Goal: Task Accomplishment & Management: Complete application form

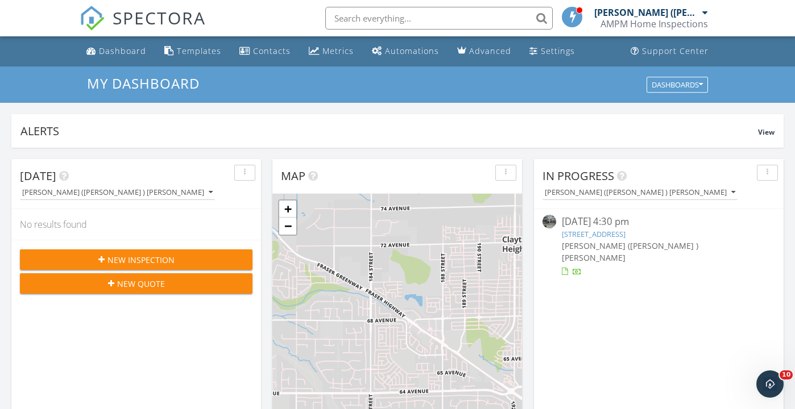
scroll to position [1036, 796]
click at [175, 262] on div "New Inspection" at bounding box center [136, 260] width 214 height 12
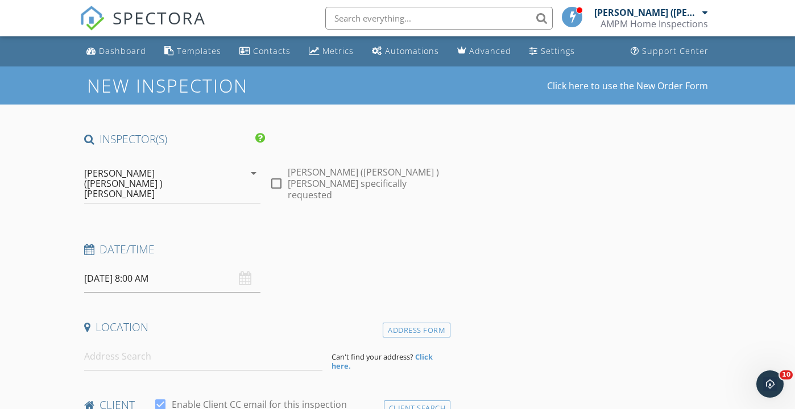
click at [125, 265] on input "09/29/2025 8:00 AM" at bounding box center [172, 279] width 176 height 28
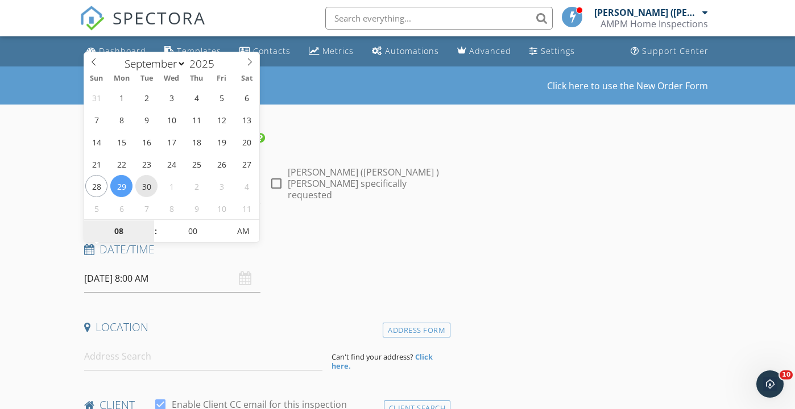
type input "09/30/2025 8:00 AM"
type input "09"
type input "09/30/2025 9:00 AM"
click at [150, 224] on span at bounding box center [150, 225] width 8 height 11
type input "10"
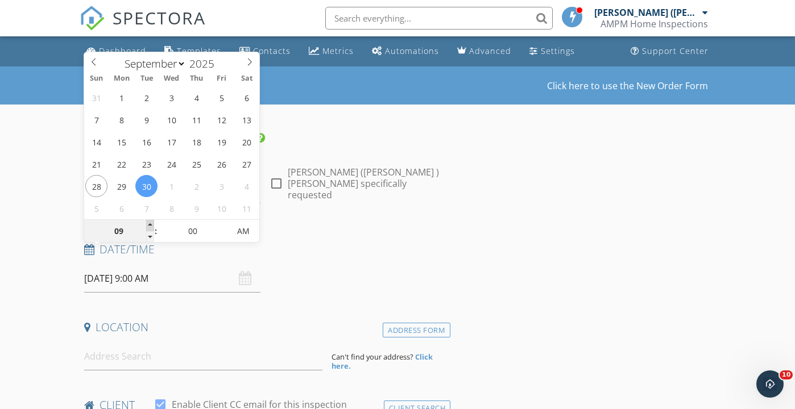
type input "09/30/2025 10:00 AM"
click at [150, 224] on span at bounding box center [150, 225] width 8 height 11
click at [134, 343] on input at bounding box center [203, 357] width 238 height 28
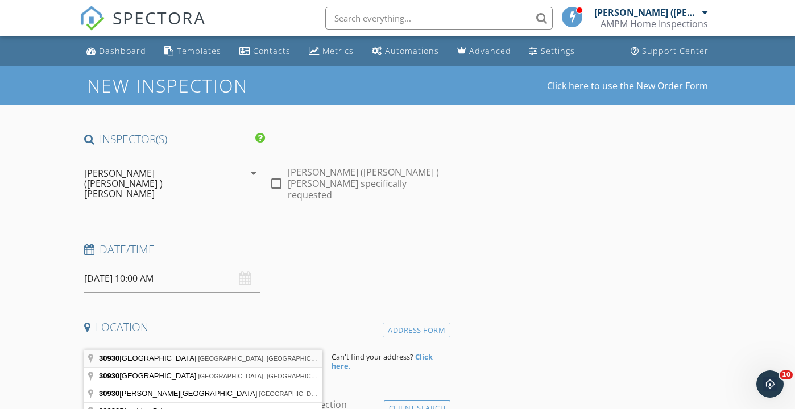
type input "30930 Westridge Place, Abbotsford, BC, Canada"
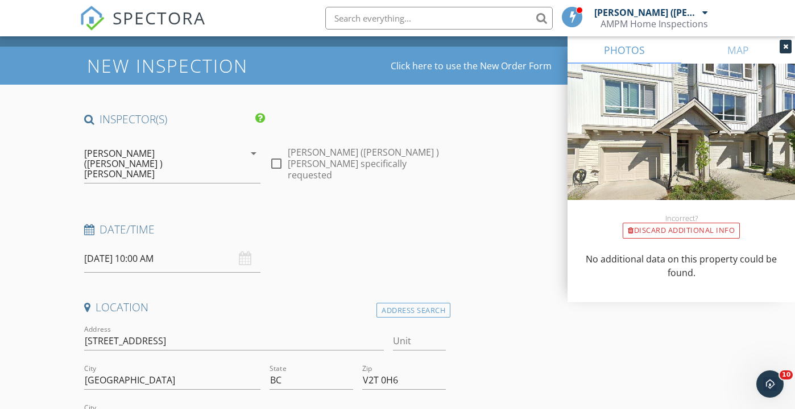
scroll to position [39, 0]
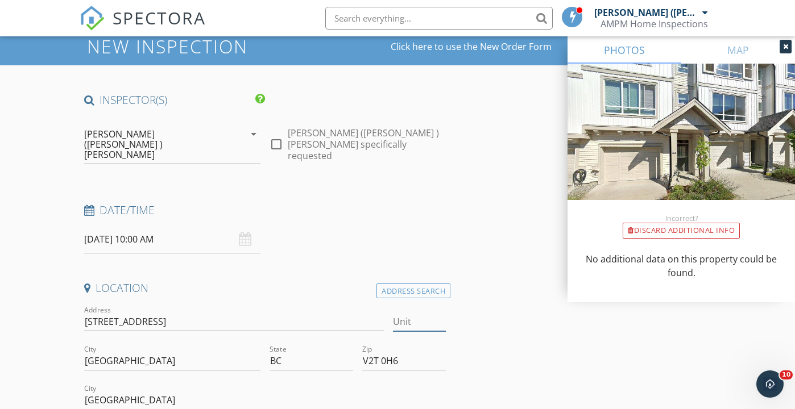
click at [407, 313] on input "Unit" at bounding box center [419, 322] width 53 height 19
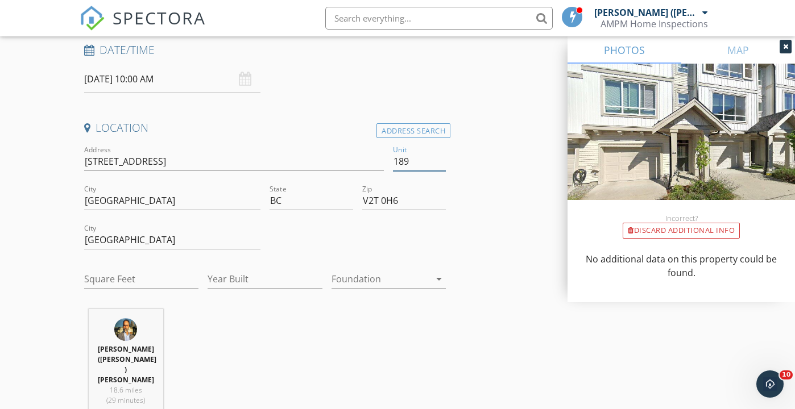
scroll to position [225, 0]
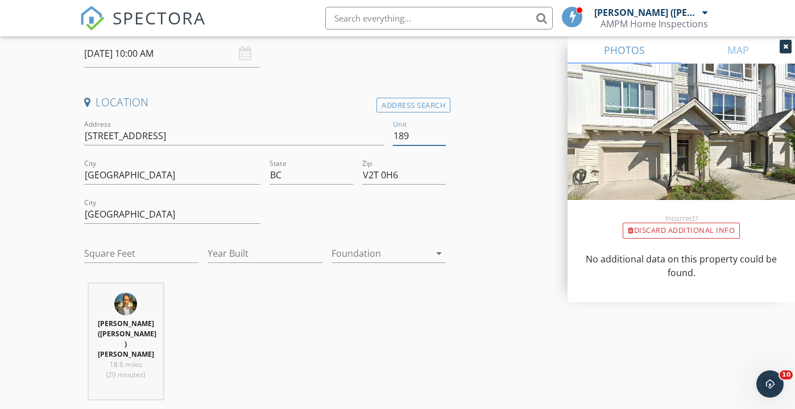
type input "189"
click at [272, 245] on input "Year Built" at bounding box center [265, 254] width 114 height 19
type input "2020"
click at [376, 245] on div at bounding box center [381, 254] width 98 height 18
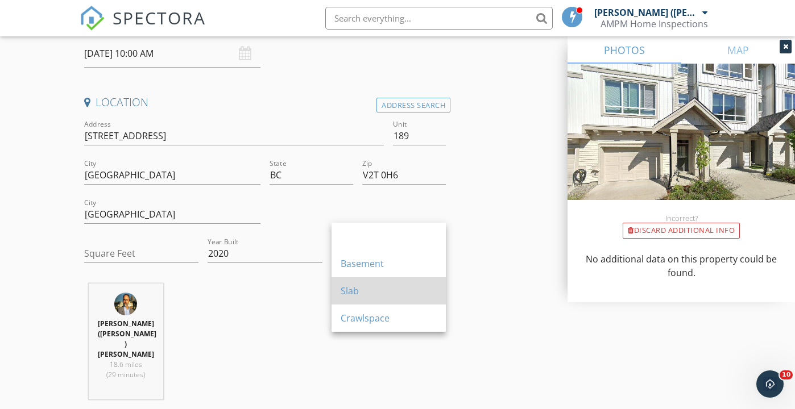
click at [365, 293] on div "Slab" at bounding box center [389, 291] width 96 height 14
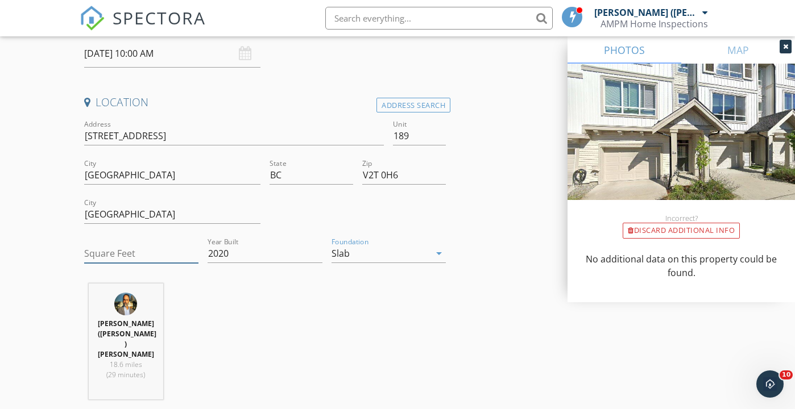
click at [164, 245] on input "Square Feet" at bounding box center [141, 254] width 114 height 19
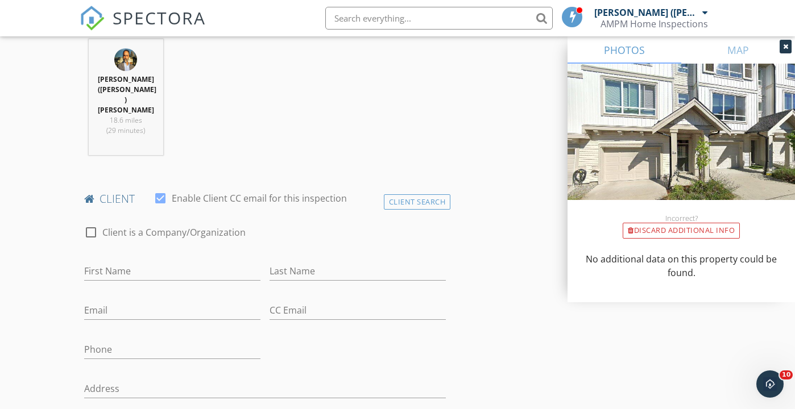
scroll to position [491, 0]
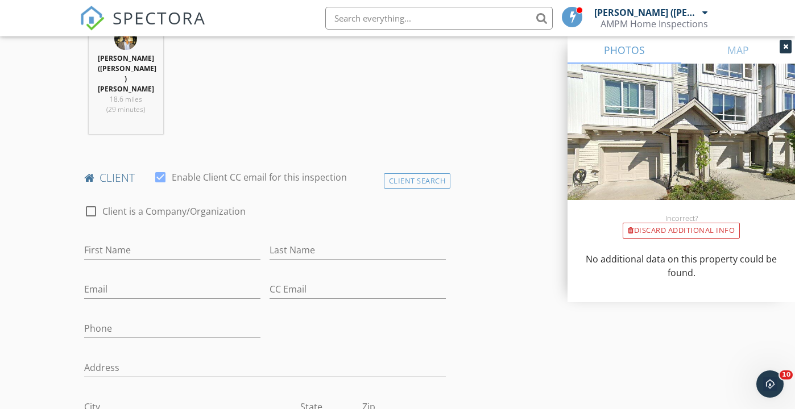
type input "1348"
type input "Avninder"
type input "D"
type input "Gill"
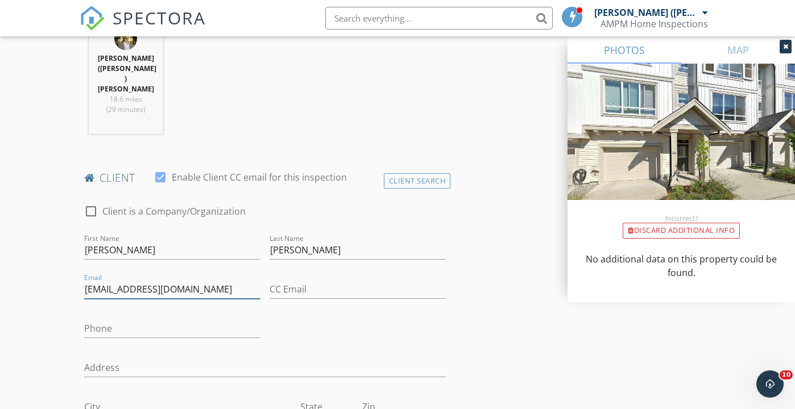
type input "avnindersingh199@gmail.com"
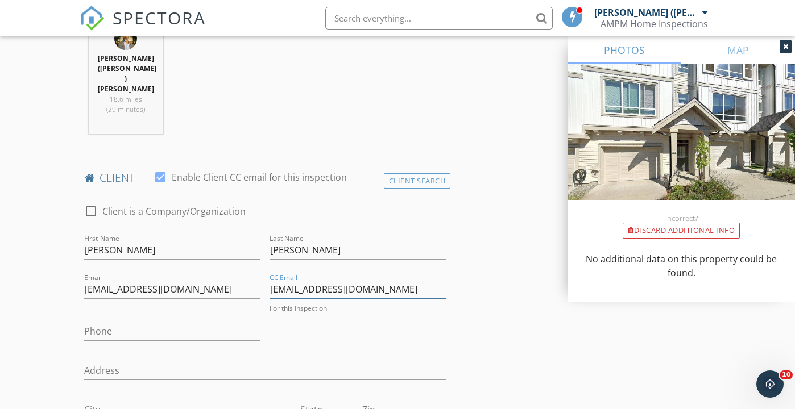
type input "jagdeepsran1994@gmail.com"
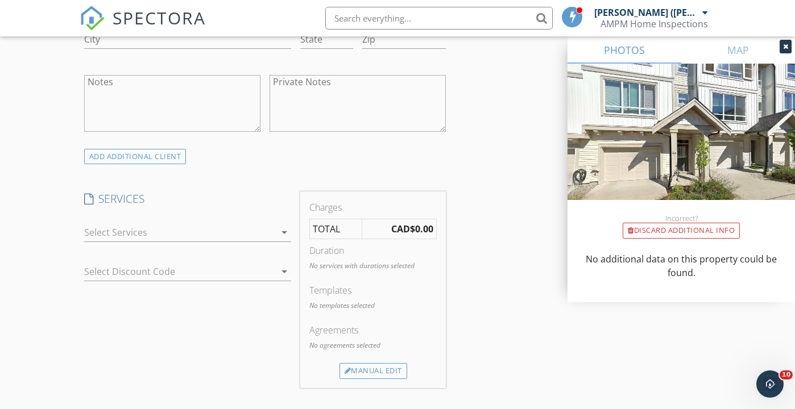
scroll to position [871, 0]
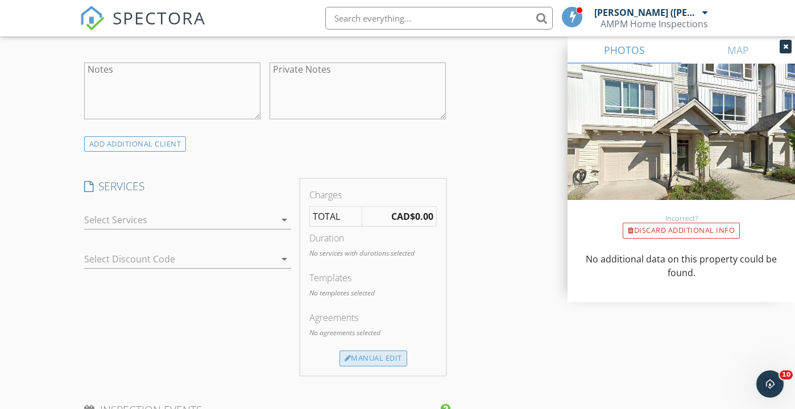
type input "604-217-1387"
click at [384, 351] on div "Manual Edit" at bounding box center [374, 359] width 68 height 16
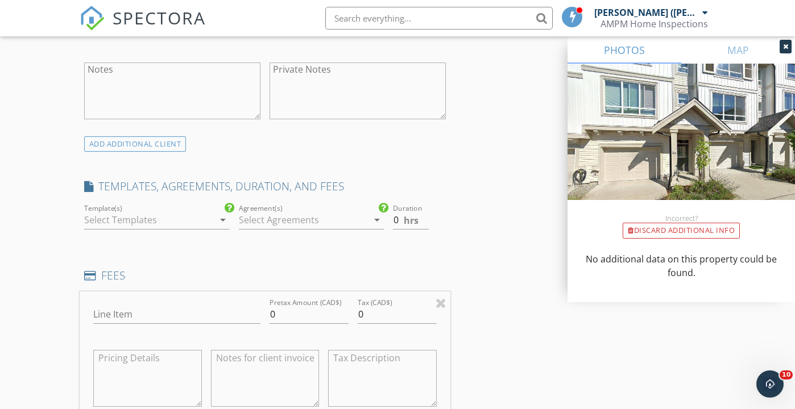
click at [223, 213] on icon "arrow_drop_down" at bounding box center [223, 220] width 14 height 14
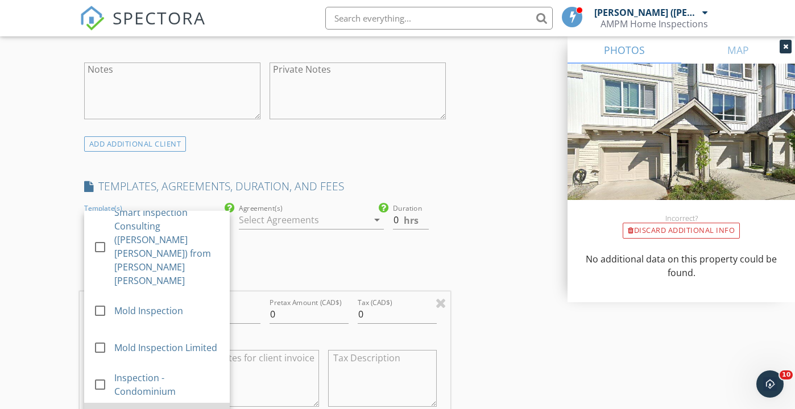
scroll to position [185, 0]
click at [394, 202] on div "INSPECTOR(S) check_box Amanjot (A J ) Singh PRIMARY Amanjot (A J ) Singh arrow_…" at bounding box center [265, 262] width 371 height 2002
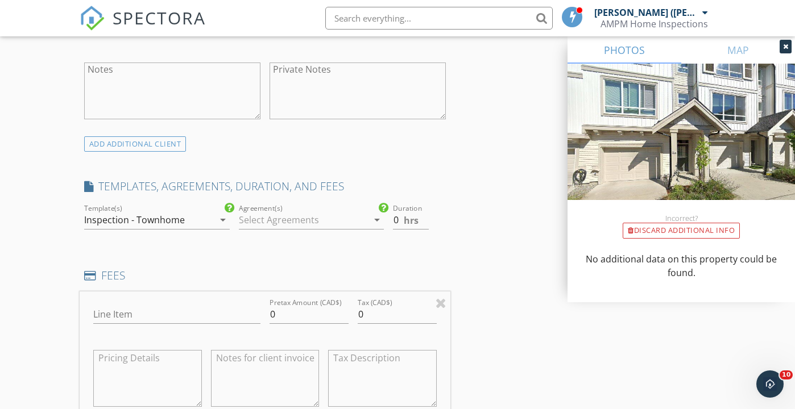
click at [379, 213] on icon "arrow_drop_down" at bounding box center [377, 220] width 14 height 14
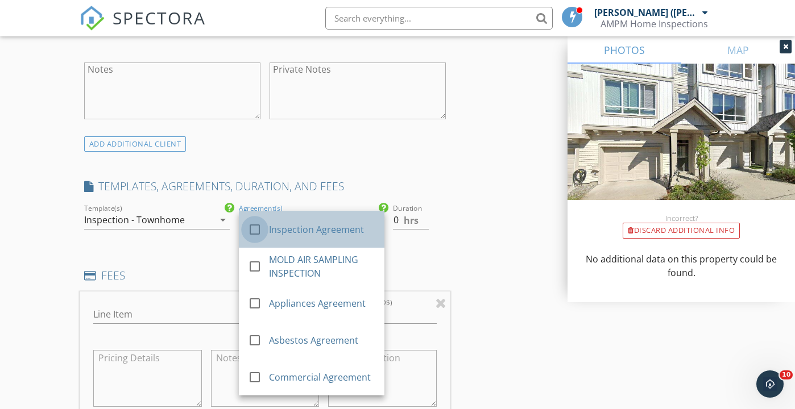
click at [254, 220] on div at bounding box center [254, 229] width 19 height 19
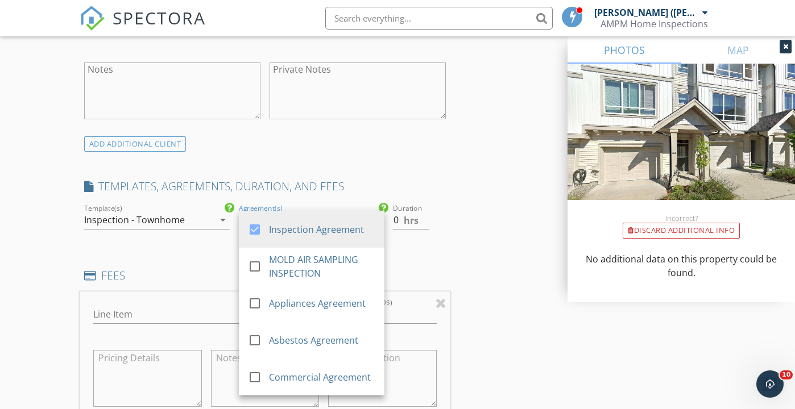
click at [462, 209] on div "INSPECTOR(S) check_box Amanjot (A J ) Singh PRIMARY Amanjot (A J ) Singh arrow_…" at bounding box center [398, 295] width 636 height 2069
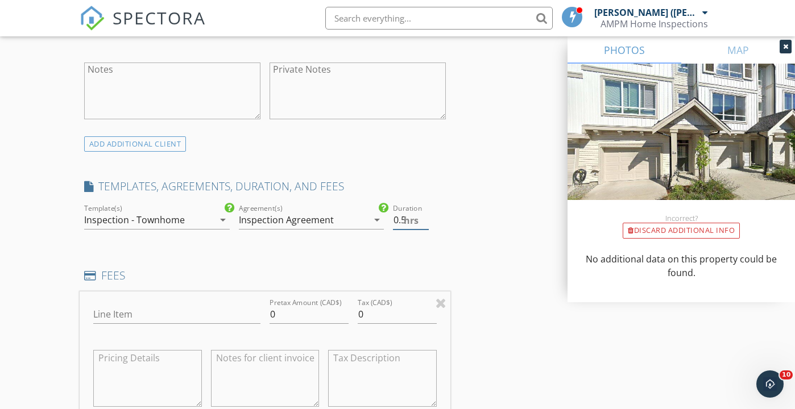
click at [423, 211] on input "0.5" at bounding box center [411, 220] width 36 height 19
click at [423, 211] on input "1" at bounding box center [411, 220] width 36 height 19
click at [423, 211] on input "1.5" at bounding box center [411, 220] width 36 height 19
click at [423, 211] on input "2" at bounding box center [411, 220] width 36 height 19
type input "2.5"
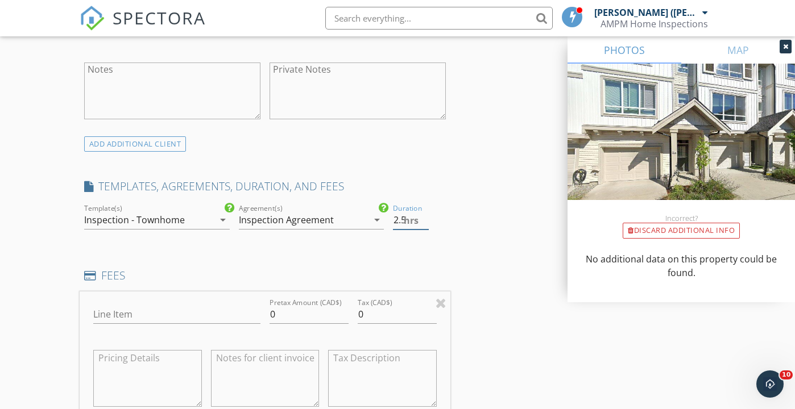
click at [423, 211] on input "2.5" at bounding box center [411, 220] width 36 height 19
click at [285, 305] on input "0" at bounding box center [309, 314] width 79 height 19
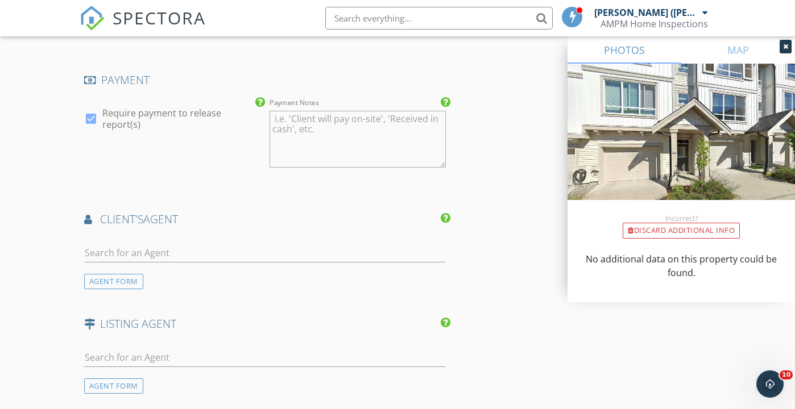
scroll to position [1429, 0]
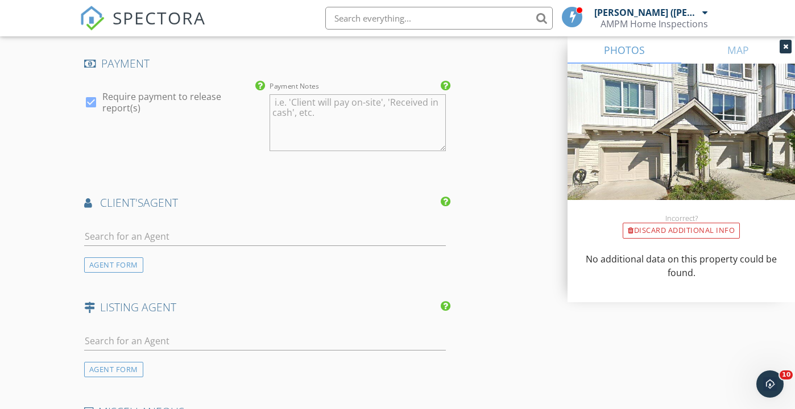
type input "450"
click at [203, 227] on input "text" at bounding box center [265, 236] width 362 height 19
type input "kas"
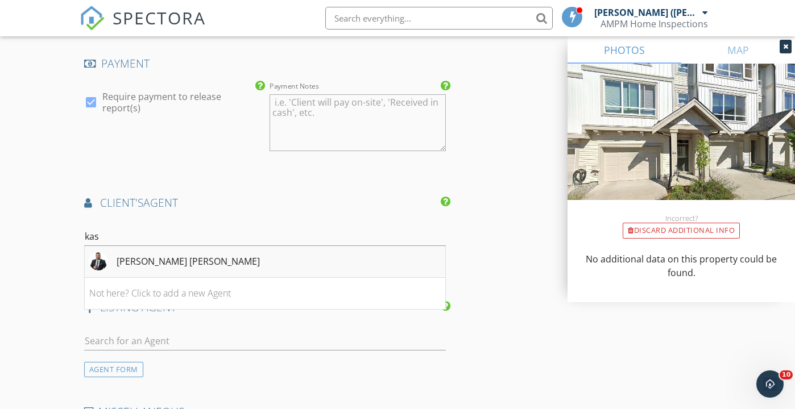
click at [212, 255] on div "Kashish kumar Adlakha" at bounding box center [188, 262] width 143 height 14
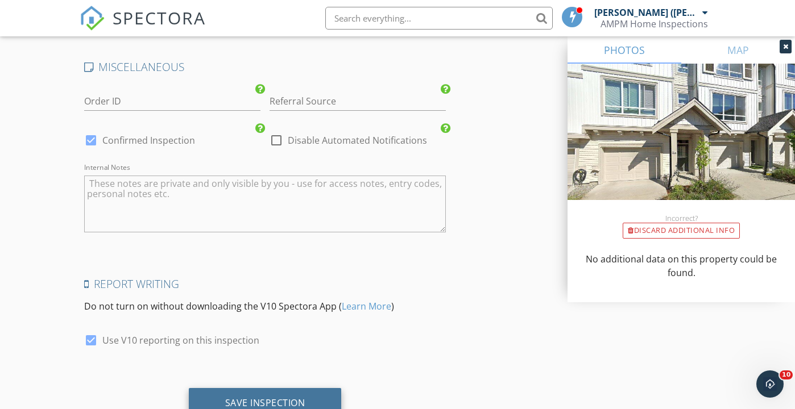
scroll to position [2032, 0]
click at [272, 398] on div "Save Inspection" at bounding box center [265, 403] width 80 height 11
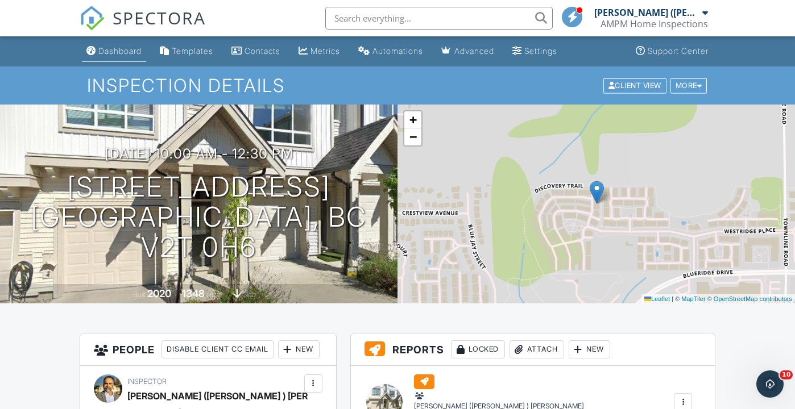
click at [135, 50] on div "Dashboard" at bounding box center [119, 51] width 43 height 10
